Goal: Information Seeking & Learning: Find specific page/section

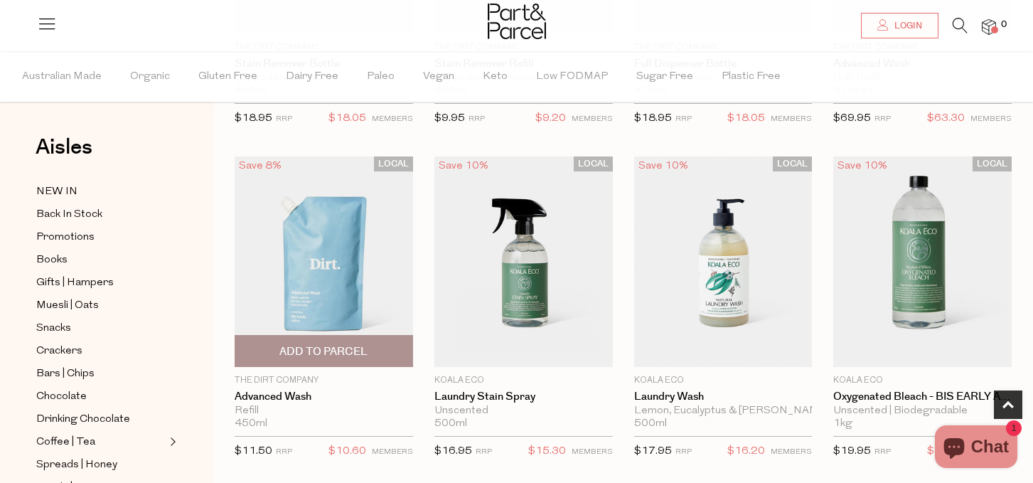
scroll to position [336, 0]
